Goal: Information Seeking & Learning: Learn about a topic

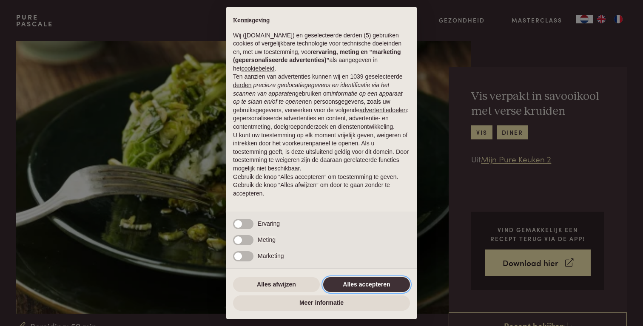
click at [349, 279] on button "Alles accepteren" at bounding box center [366, 284] width 87 height 15
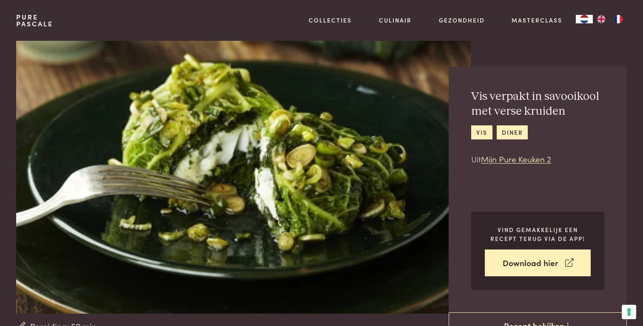
click at [285, 163] on img at bounding box center [243, 177] width 455 height 273
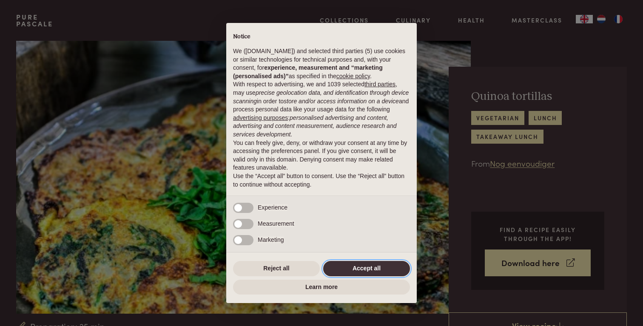
click at [345, 269] on button "Accept all" at bounding box center [366, 268] width 87 height 15
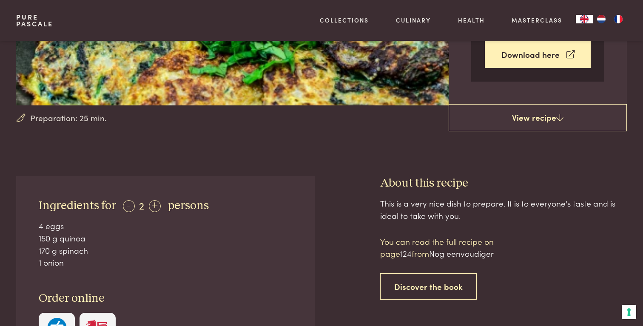
scroll to position [288, 0]
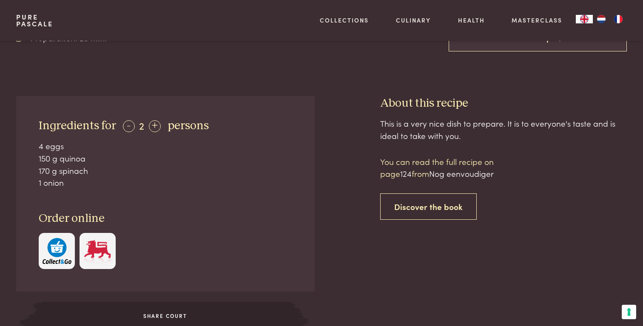
click at [110, 255] on img at bounding box center [97, 251] width 29 height 26
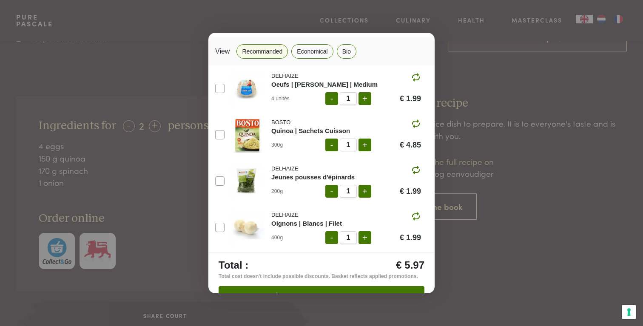
scroll to position [0, 0]
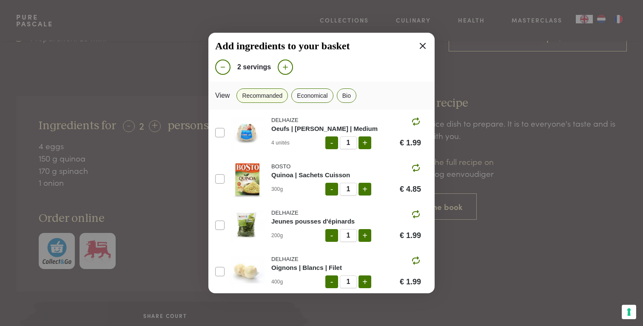
click at [422, 48] on icon at bounding box center [423, 46] width 6 height 6
